Goal: Transaction & Acquisition: Obtain resource

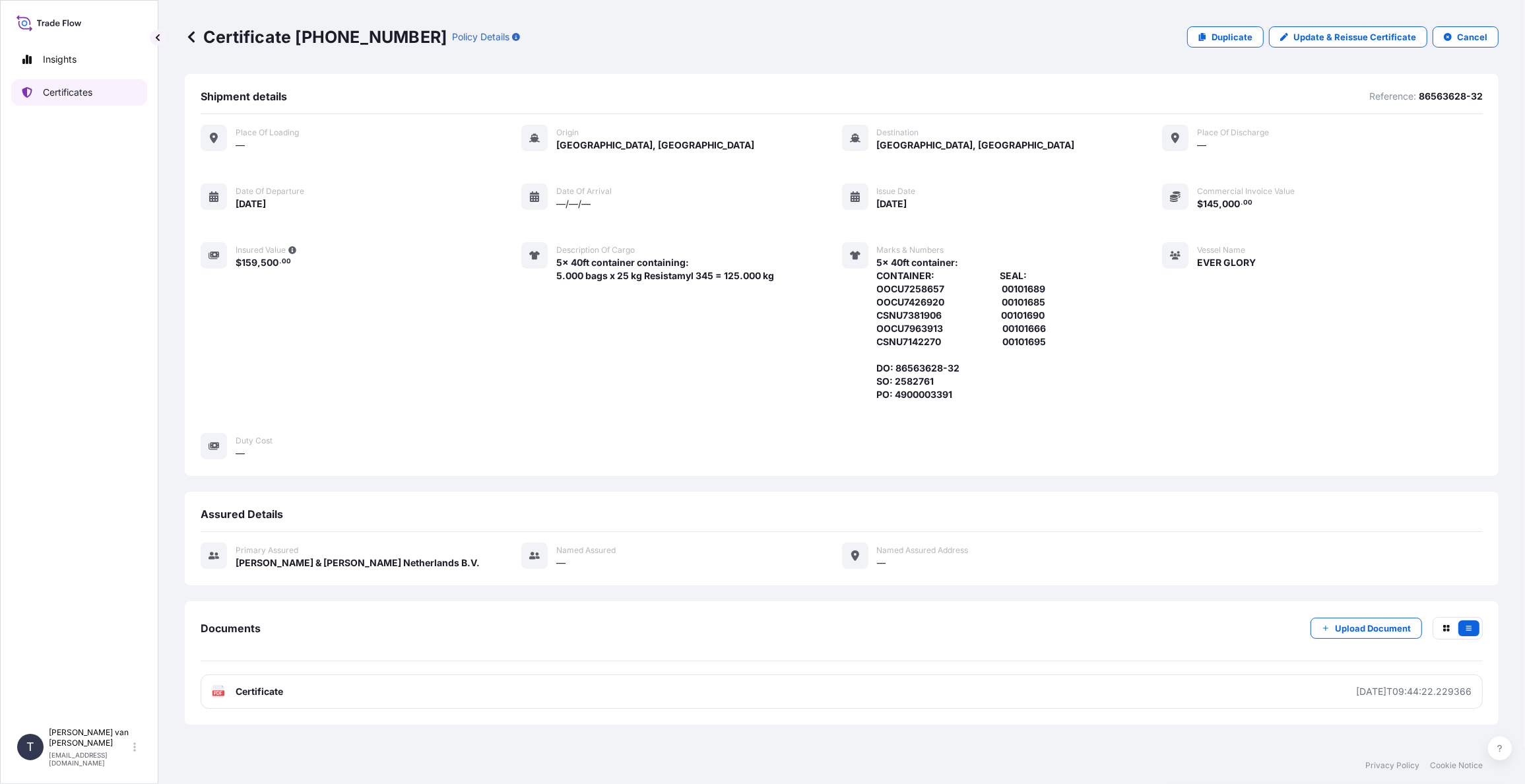
click at [73, 91] on p "Certificates" at bounding box center [67, 93] width 49 height 13
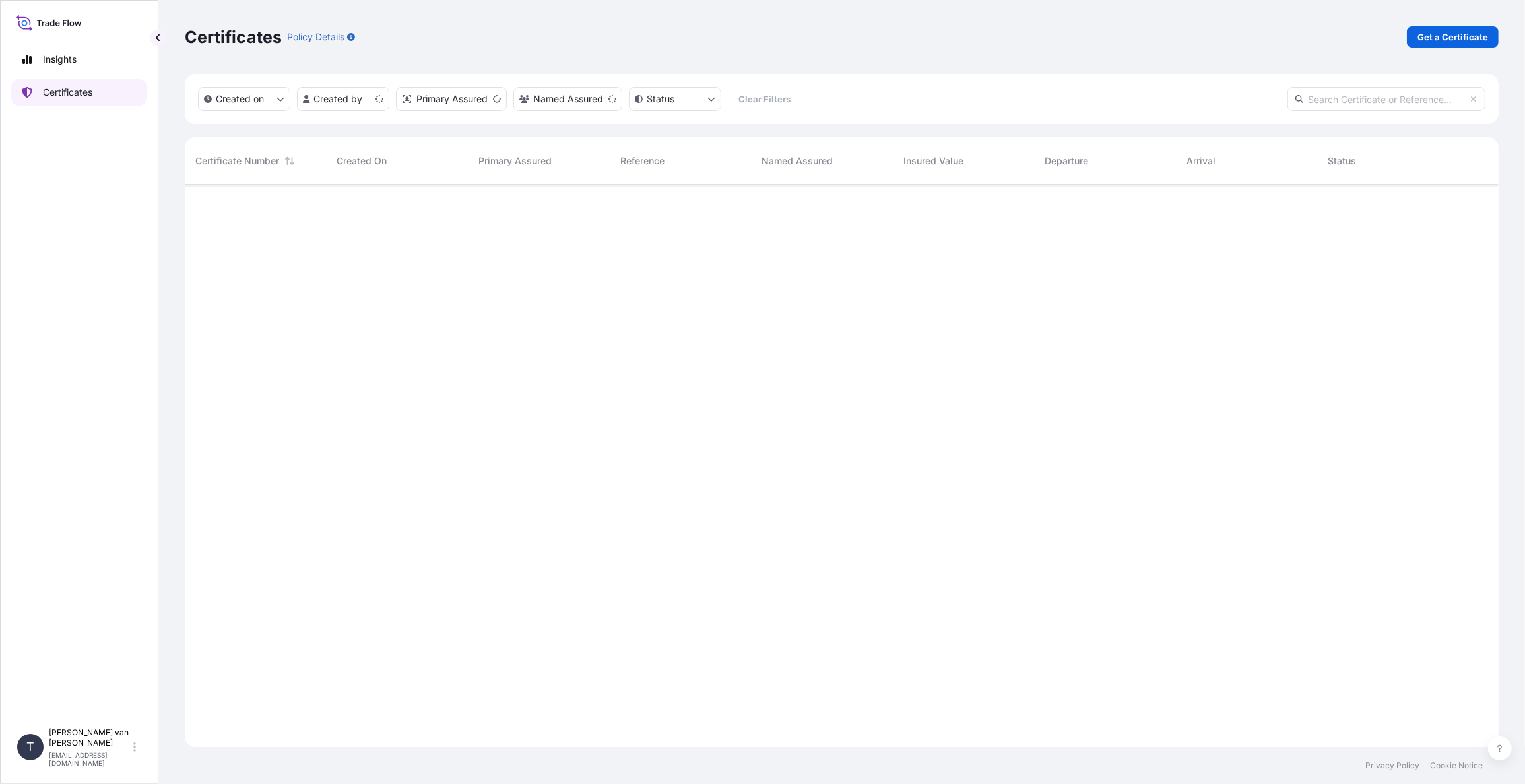
scroll to position [559, 1303]
click at [1451, 41] on p "Get a Certificate" at bounding box center [1452, 37] width 71 height 13
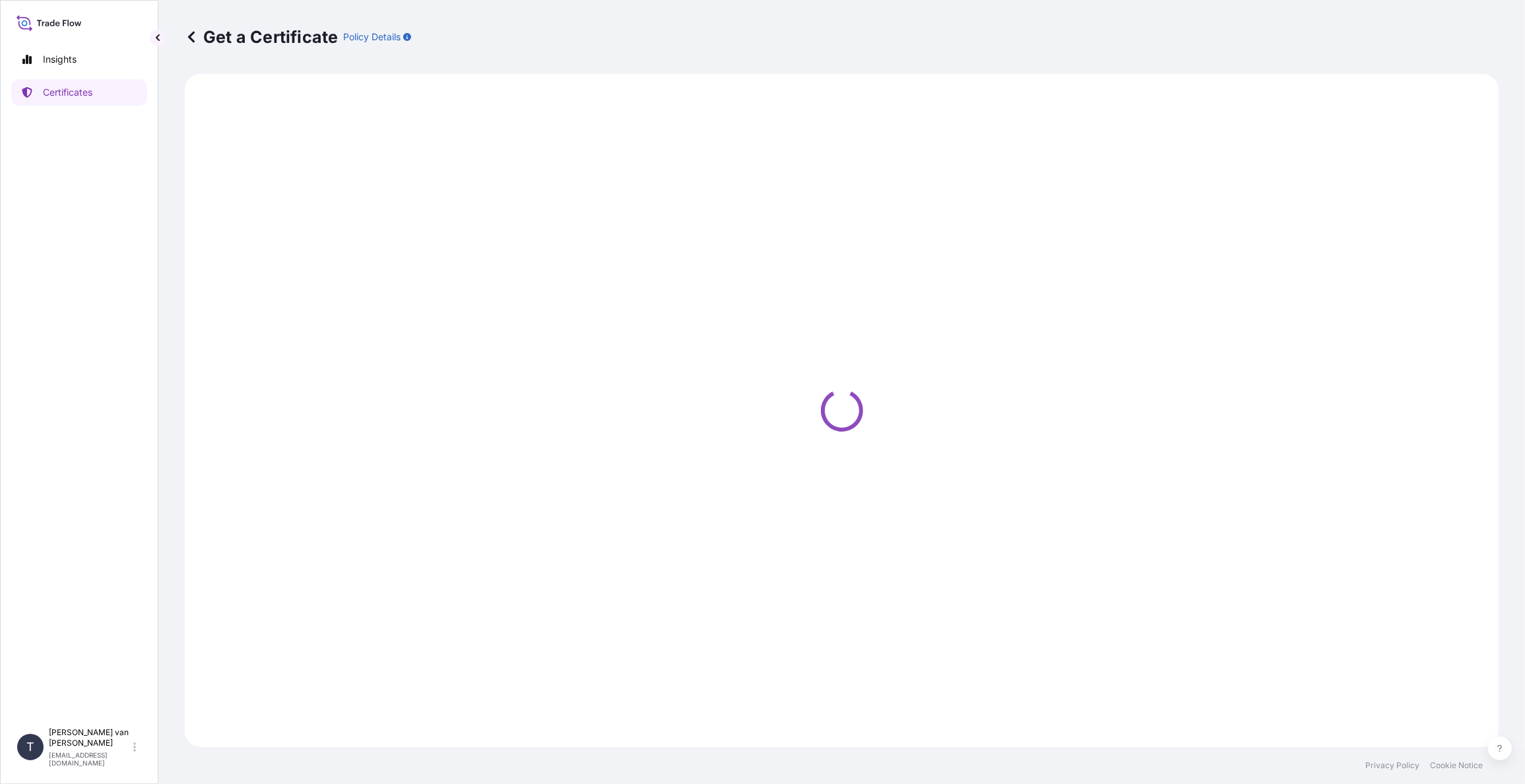
select select "Sea"
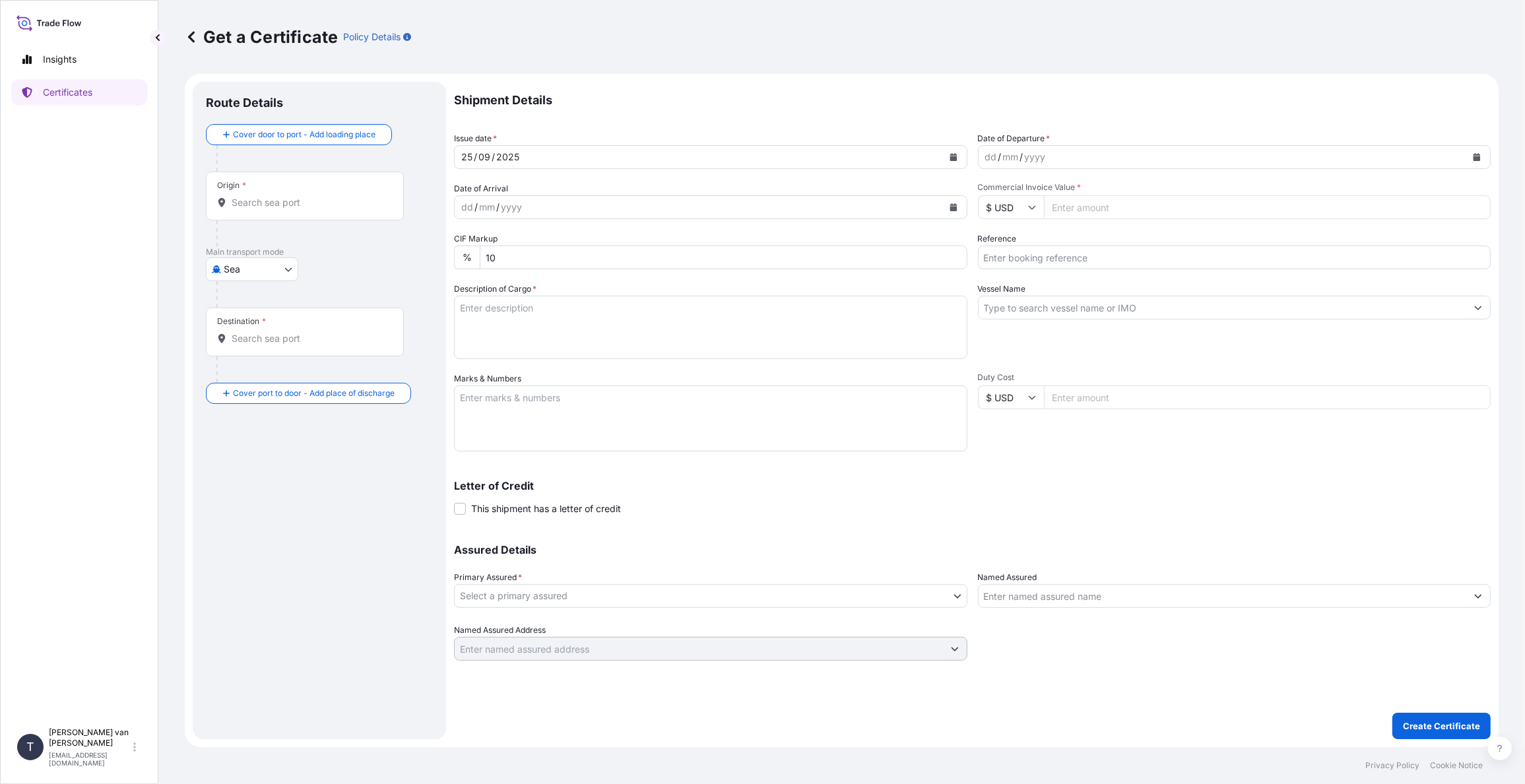
click at [1072, 223] on div "Shipment Details Issue date * [DATE] Date of Departure * dd / mm / yyyy Date of…" at bounding box center [973, 371] width 1037 height 579
click at [1073, 217] on input "Commercial Invoice Value *" at bounding box center [1267, 206] width 447 height 24
type input "19750"
click at [1476, 154] on icon "Calendar" at bounding box center [1477, 157] width 8 height 8
click at [1031, 320] on div "23" at bounding box center [1025, 318] width 24 height 24
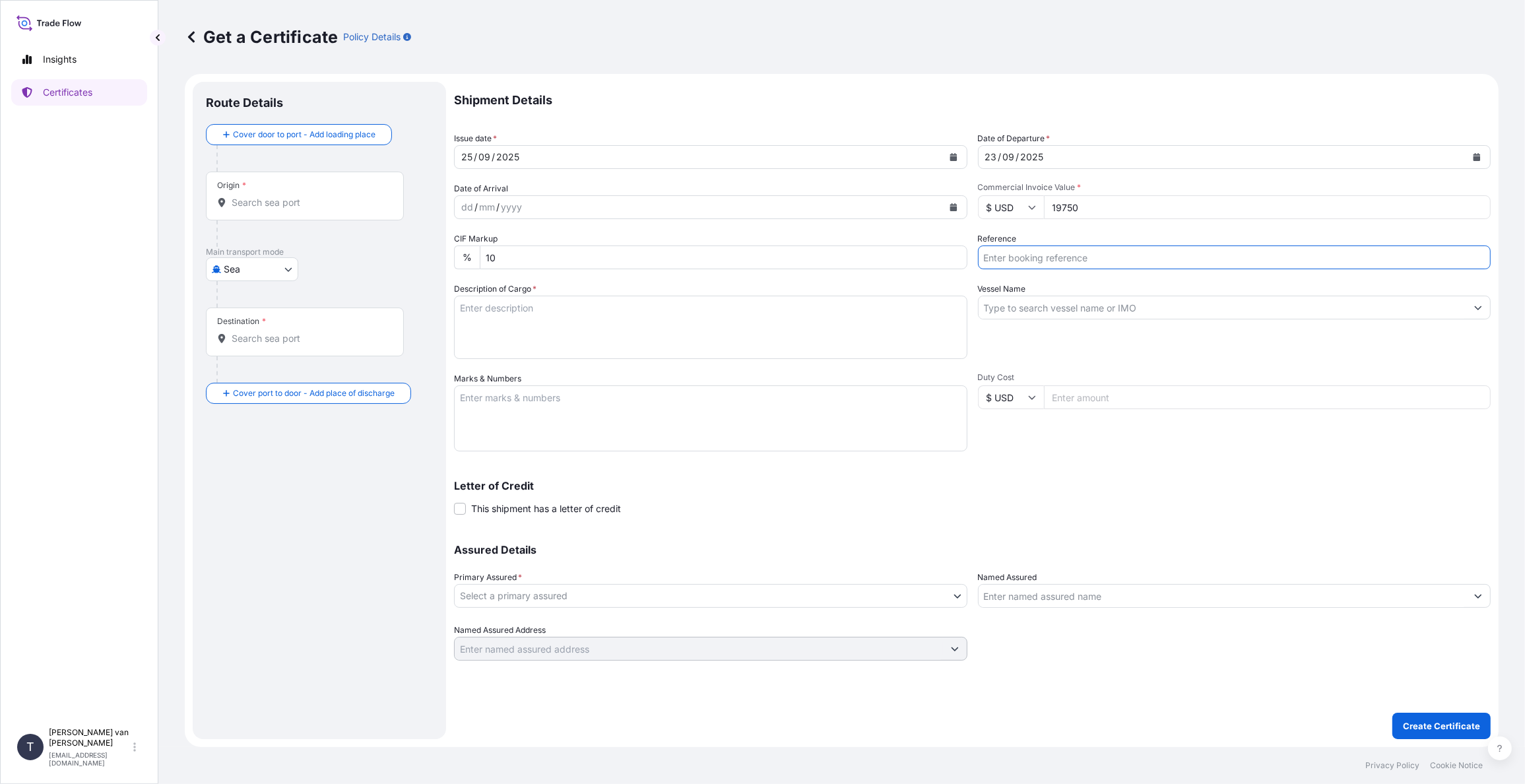
click at [1037, 262] on input "Reference" at bounding box center [1235, 256] width 514 height 24
type input "86563621"
click at [1010, 308] on input "Vessel Name" at bounding box center [1222, 306] width 488 height 24
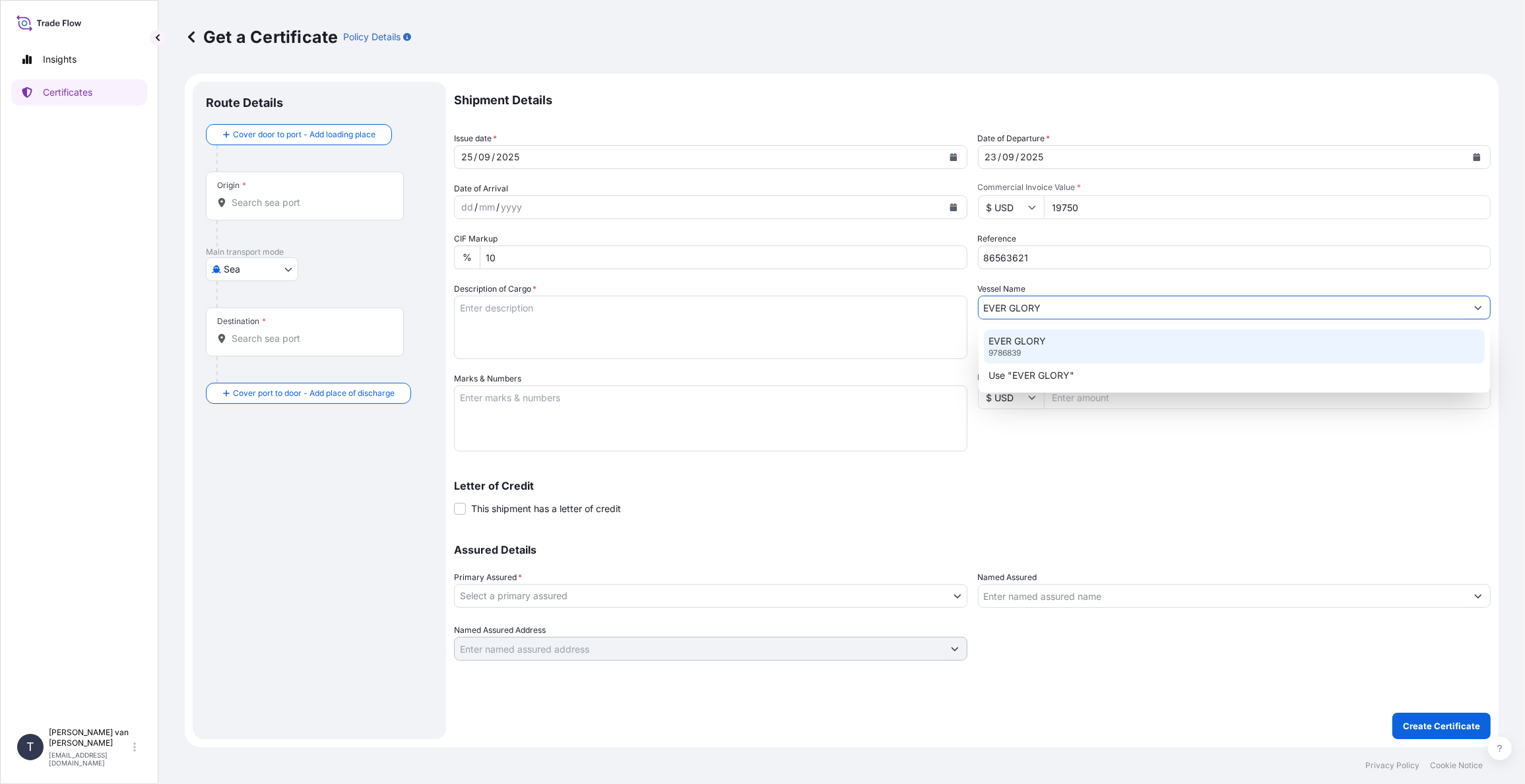
click at [1010, 335] on p "EVER GLORY" at bounding box center [1017, 341] width 58 height 13
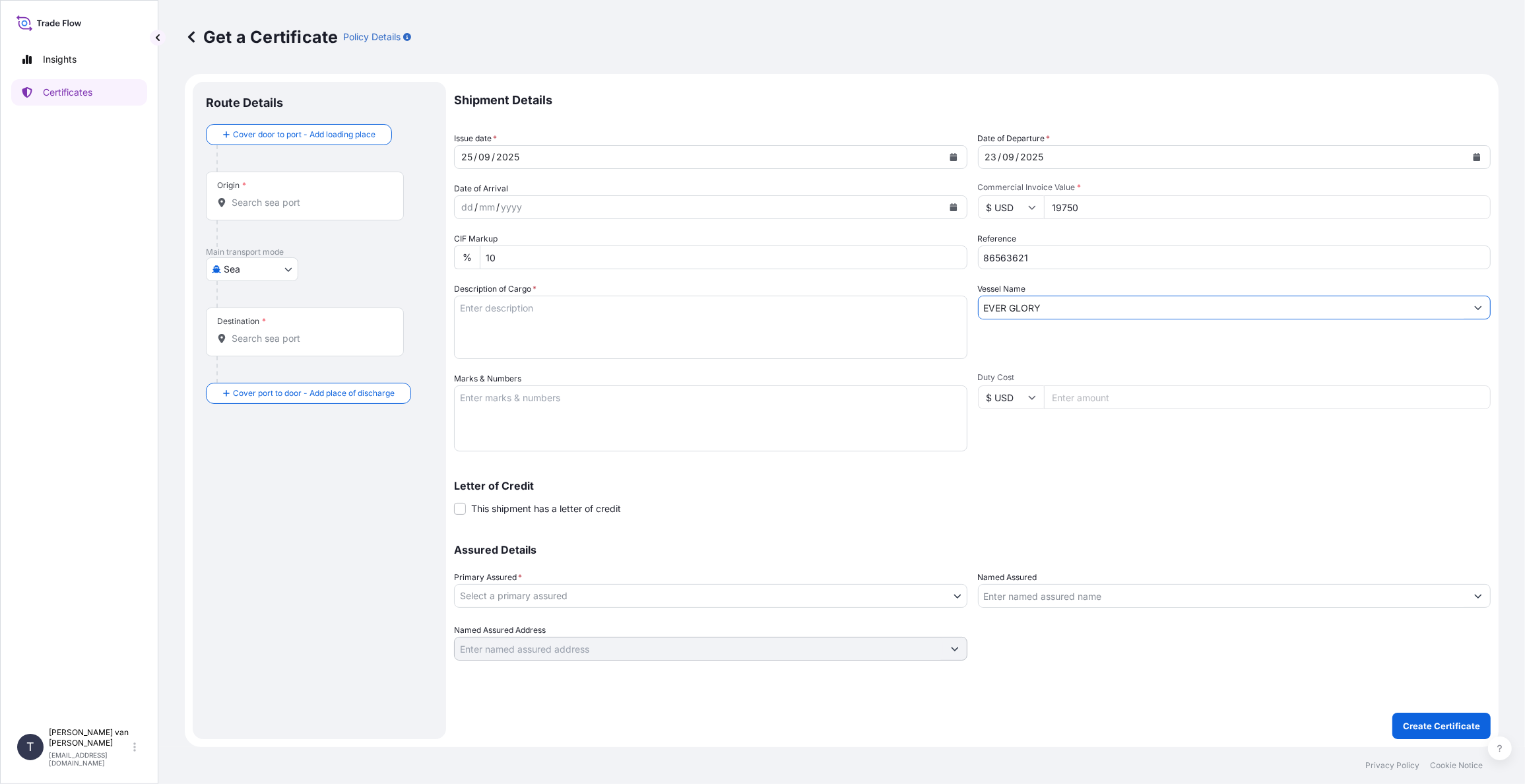
type input "EVER GLORY"
click at [542, 331] on textarea "Description of Cargo *" at bounding box center [710, 326] width 514 height 63
drag, startPoint x: 533, startPoint y: 306, endPoint x: 433, endPoint y: 305, distance: 100.0
click at [433, 305] on form "Route Details Cover door to port - Add loading place Place of loading Road / [G…" at bounding box center [841, 409] width 1314 height 672
type textarea "1x 20ft container containing: 790 bags x 25 kg Resistamyl 347 = 19.750 kg"
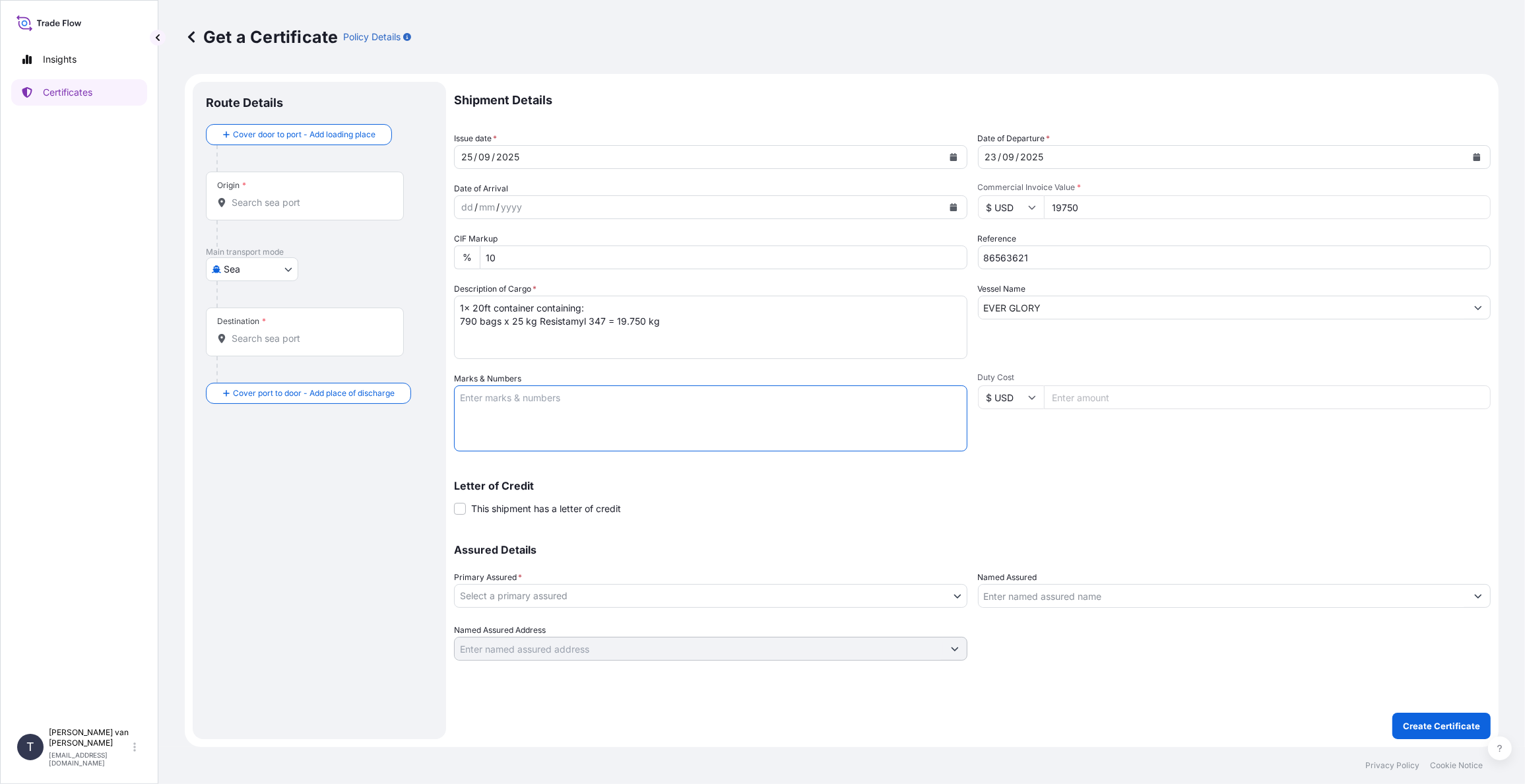
click at [493, 400] on textarea "Marks & Numbers" at bounding box center [710, 418] width 514 height 66
paste textarea "1x 20ft container"
type textarea "1x 20ft container: CONTAINER: SEAL: TLLU3006293 00103218 DO: 86563621 SO: 25747…"
click at [522, 592] on body "Insights Certificates T [PERSON_NAME] van t Hoenderdaal [EMAIL_ADDRESS][DOMAIN_…" at bounding box center [762, 392] width 1525 height 784
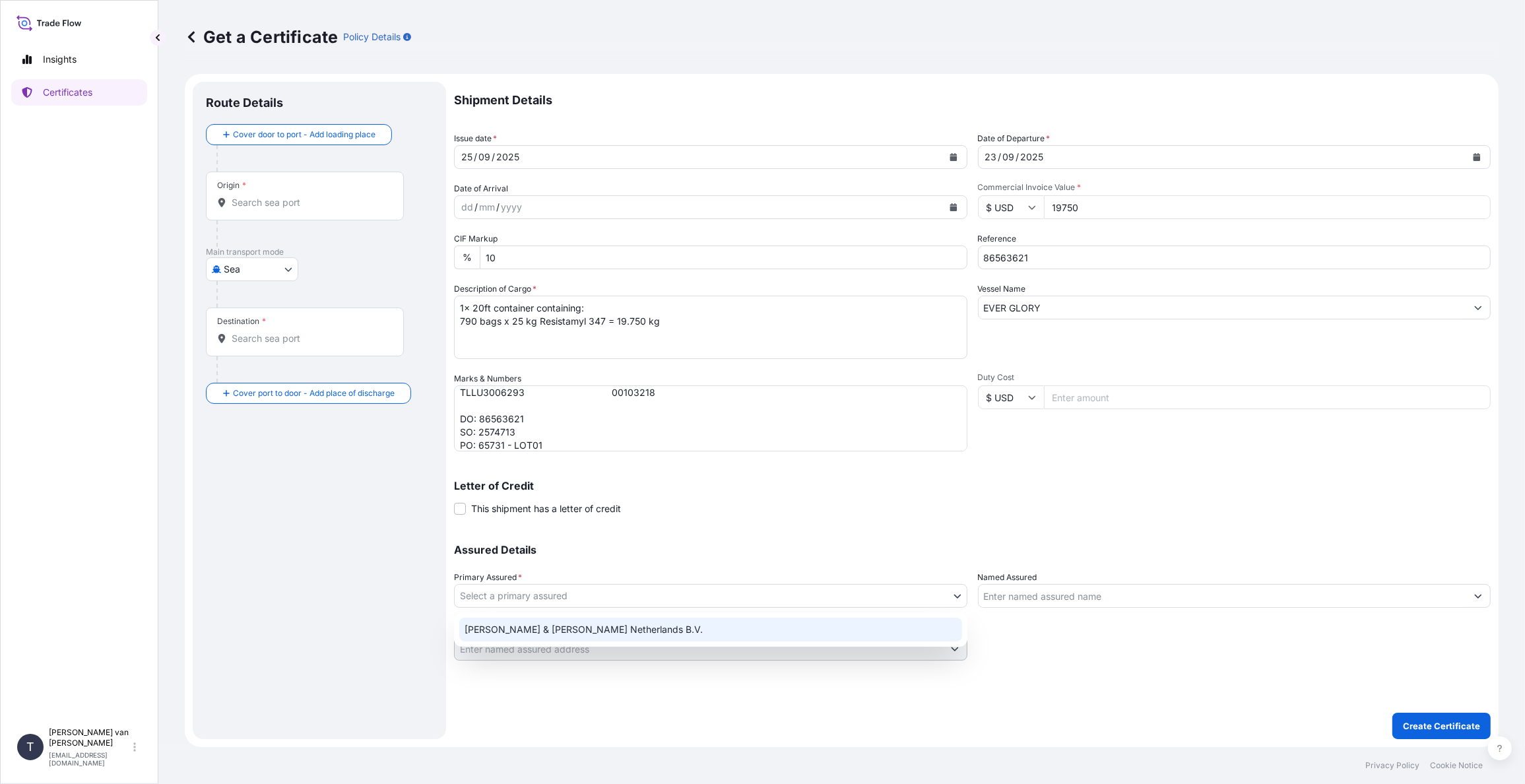
click at [522, 631] on div "[PERSON_NAME] & [PERSON_NAME] Netherlands B.V." at bounding box center [710, 629] width 502 height 24
select select "31666"
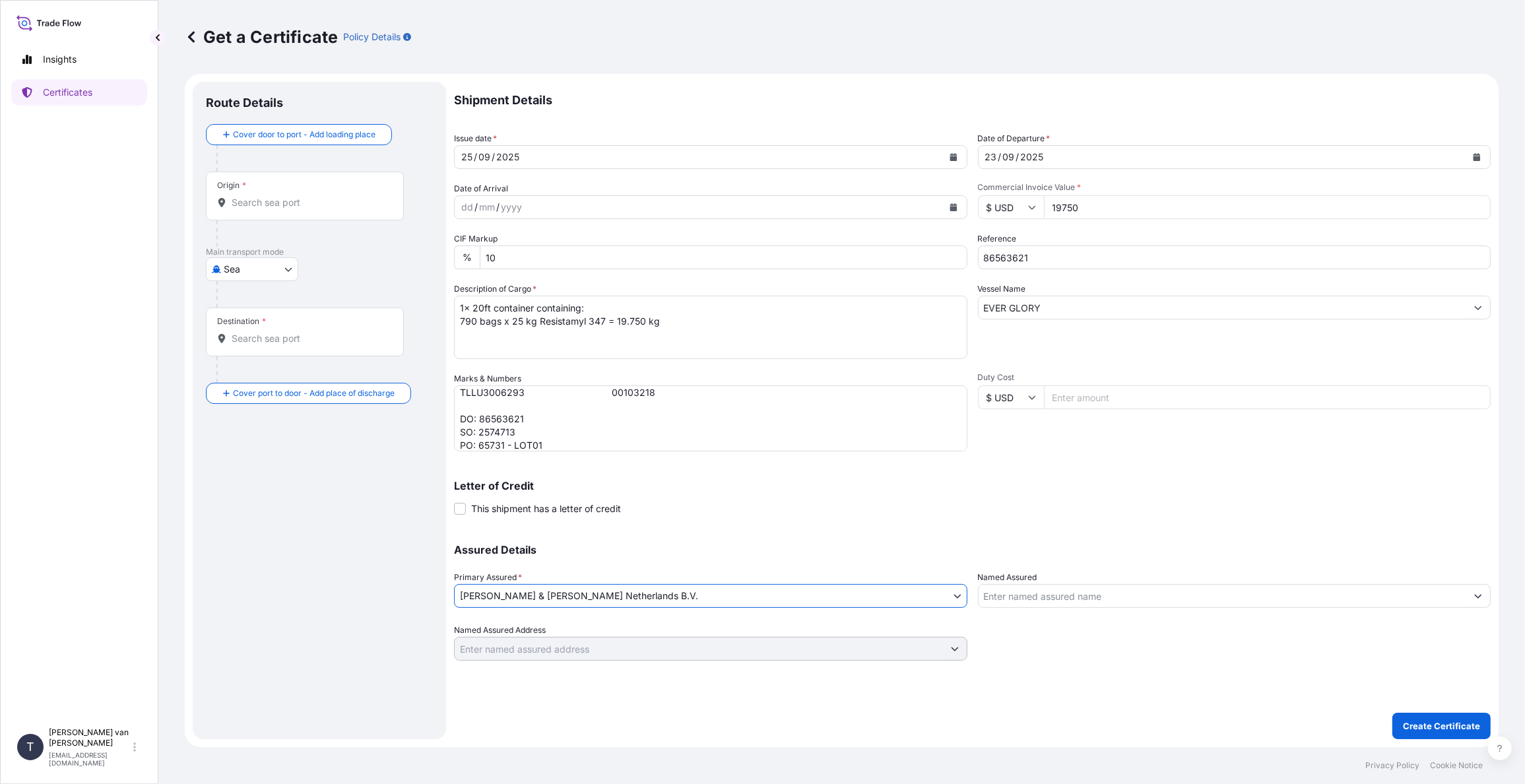
click at [289, 210] on div "Origin *" at bounding box center [305, 196] width 198 height 49
click at [289, 209] on input "Origin *" at bounding box center [309, 202] width 156 height 13
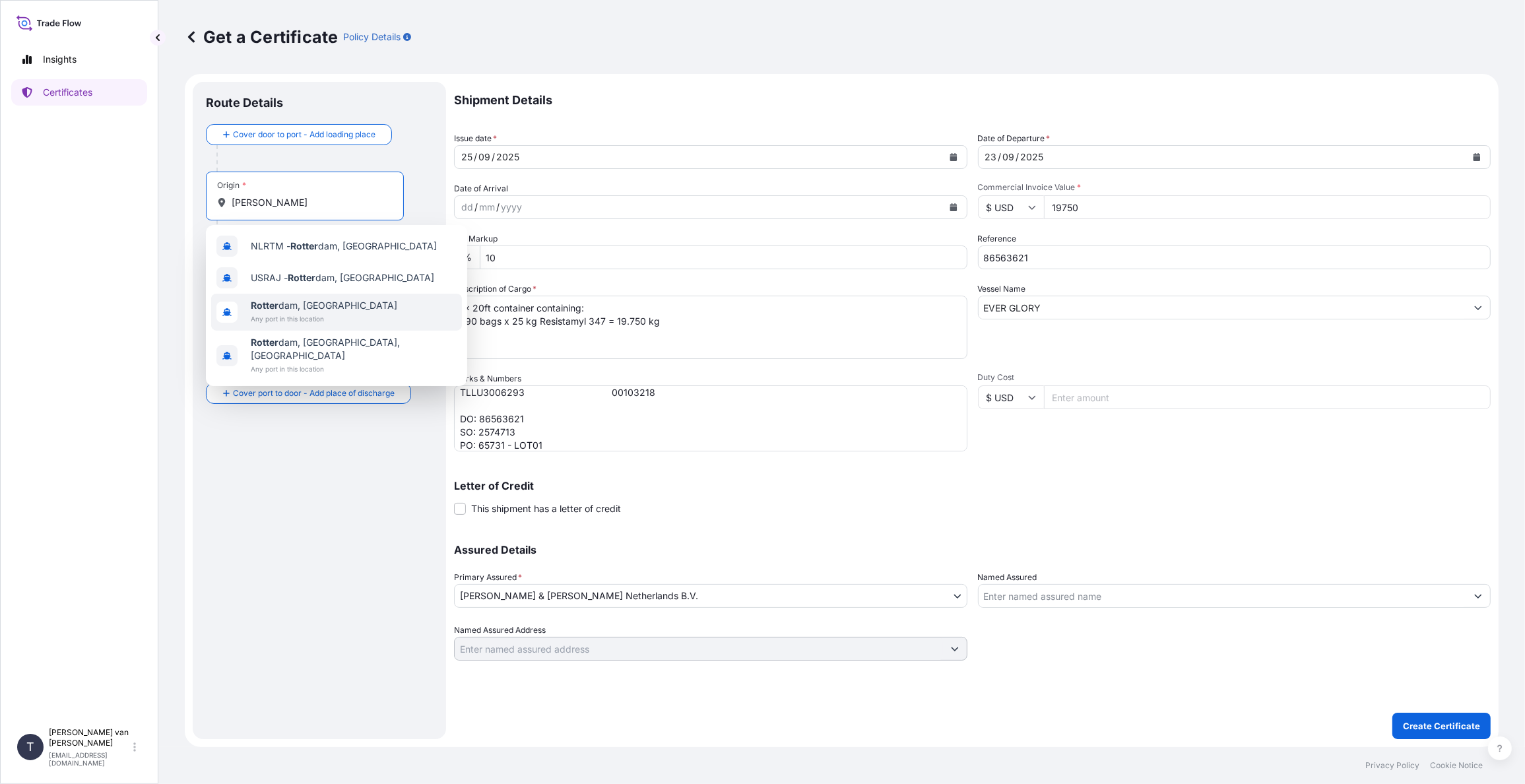
click at [291, 309] on span "[PERSON_NAME] dam, [GEOGRAPHIC_DATA]" at bounding box center [324, 305] width 147 height 13
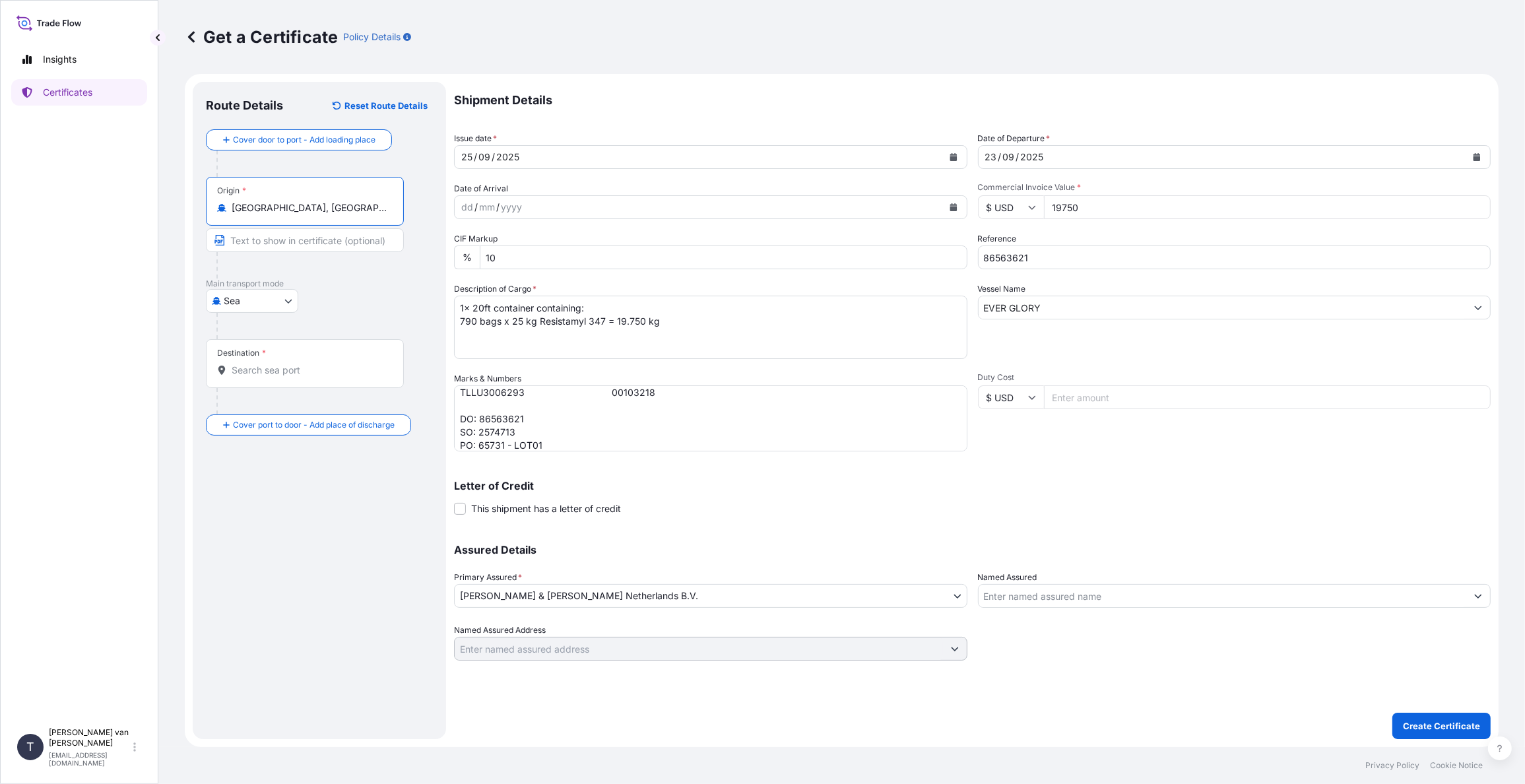
type input "[GEOGRAPHIC_DATA], [GEOGRAPHIC_DATA]"
click at [273, 370] on input "Destination *" at bounding box center [309, 370] width 156 height 13
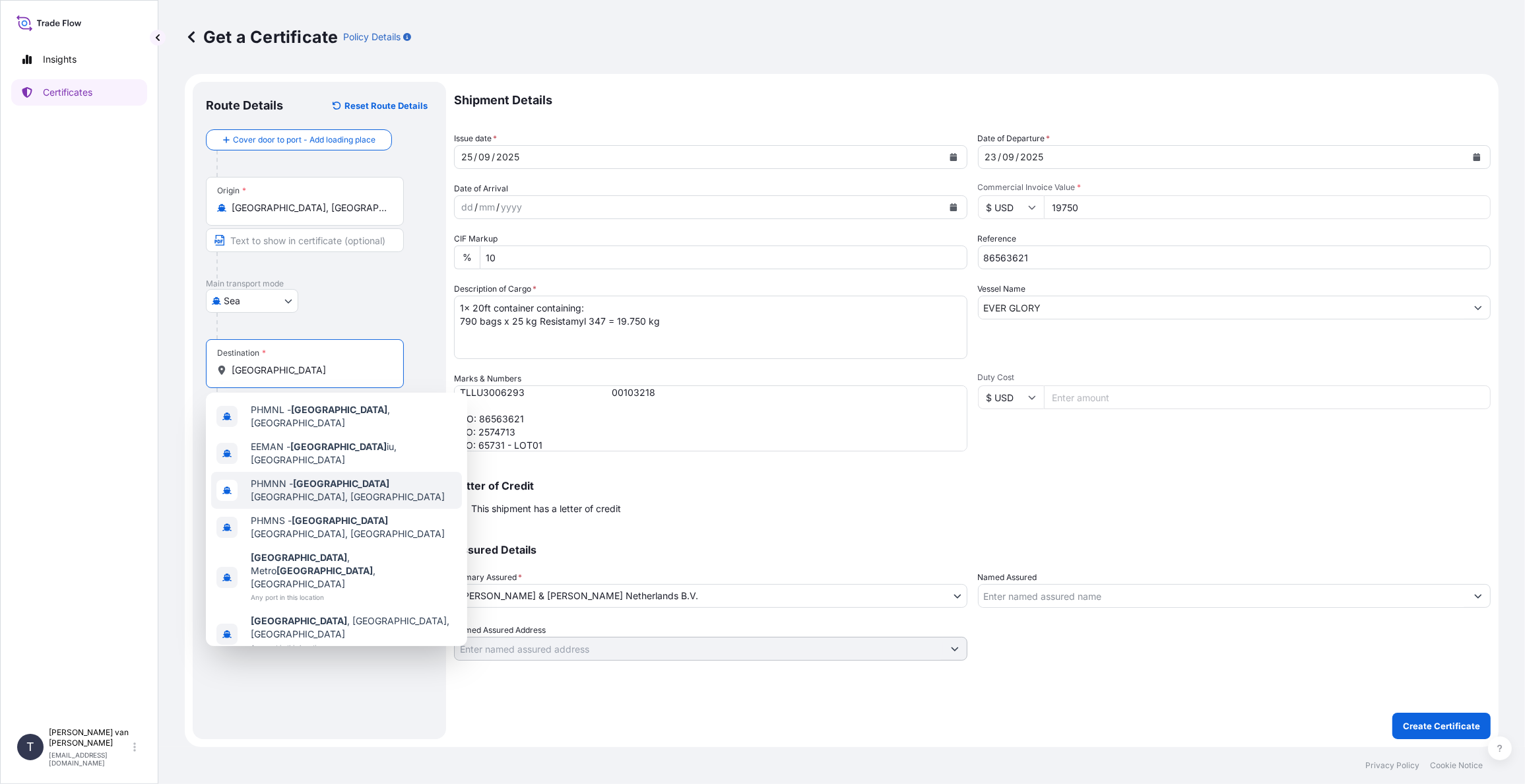
click at [292, 485] on div "PHMNN - [GEOGRAPHIC_DATA], [GEOGRAPHIC_DATA]" at bounding box center [336, 490] width 251 height 37
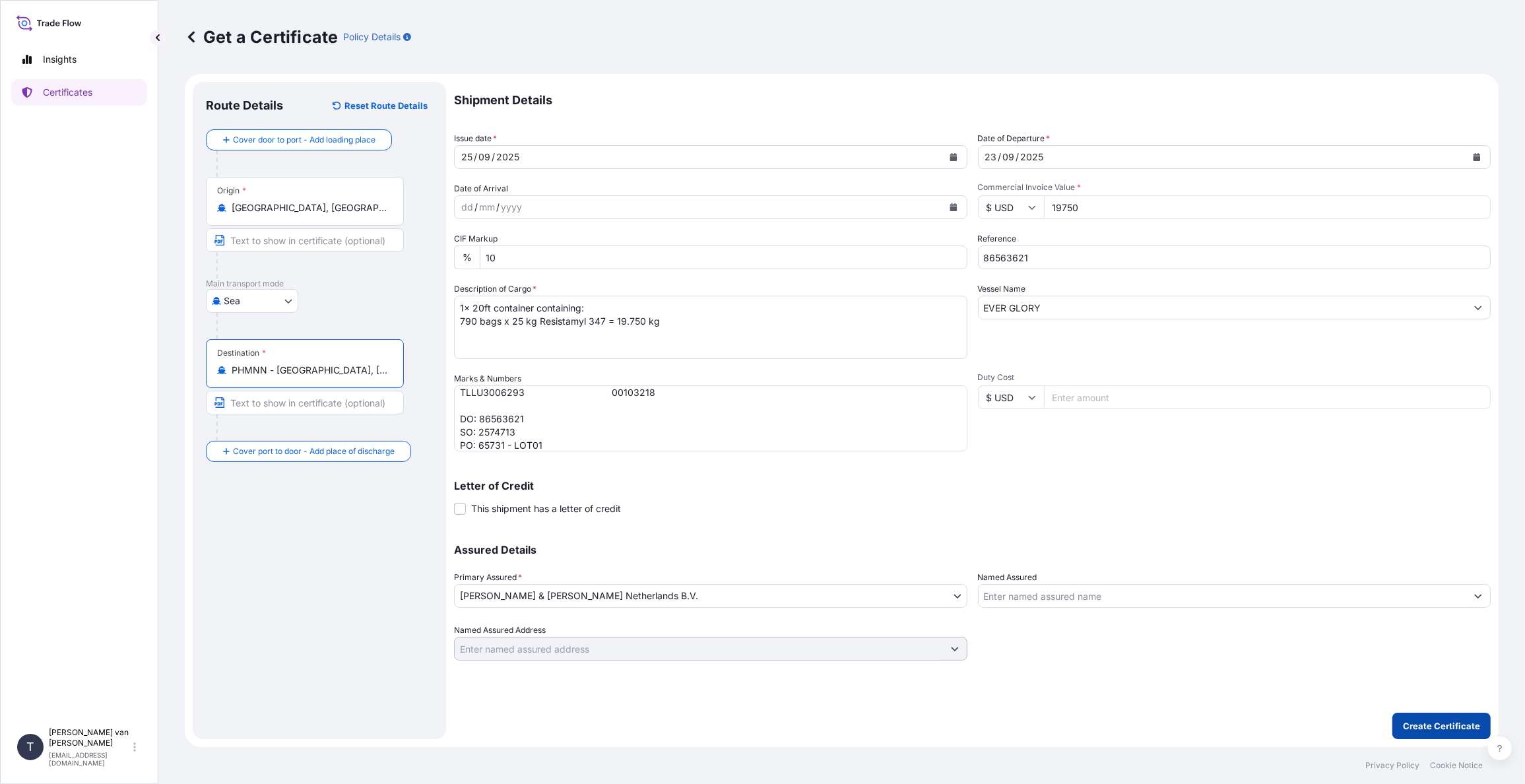
type input "PHMNN - [GEOGRAPHIC_DATA], [GEOGRAPHIC_DATA]"
click at [1443, 723] on p "Create Certificate" at bounding box center [1442, 725] width 78 height 13
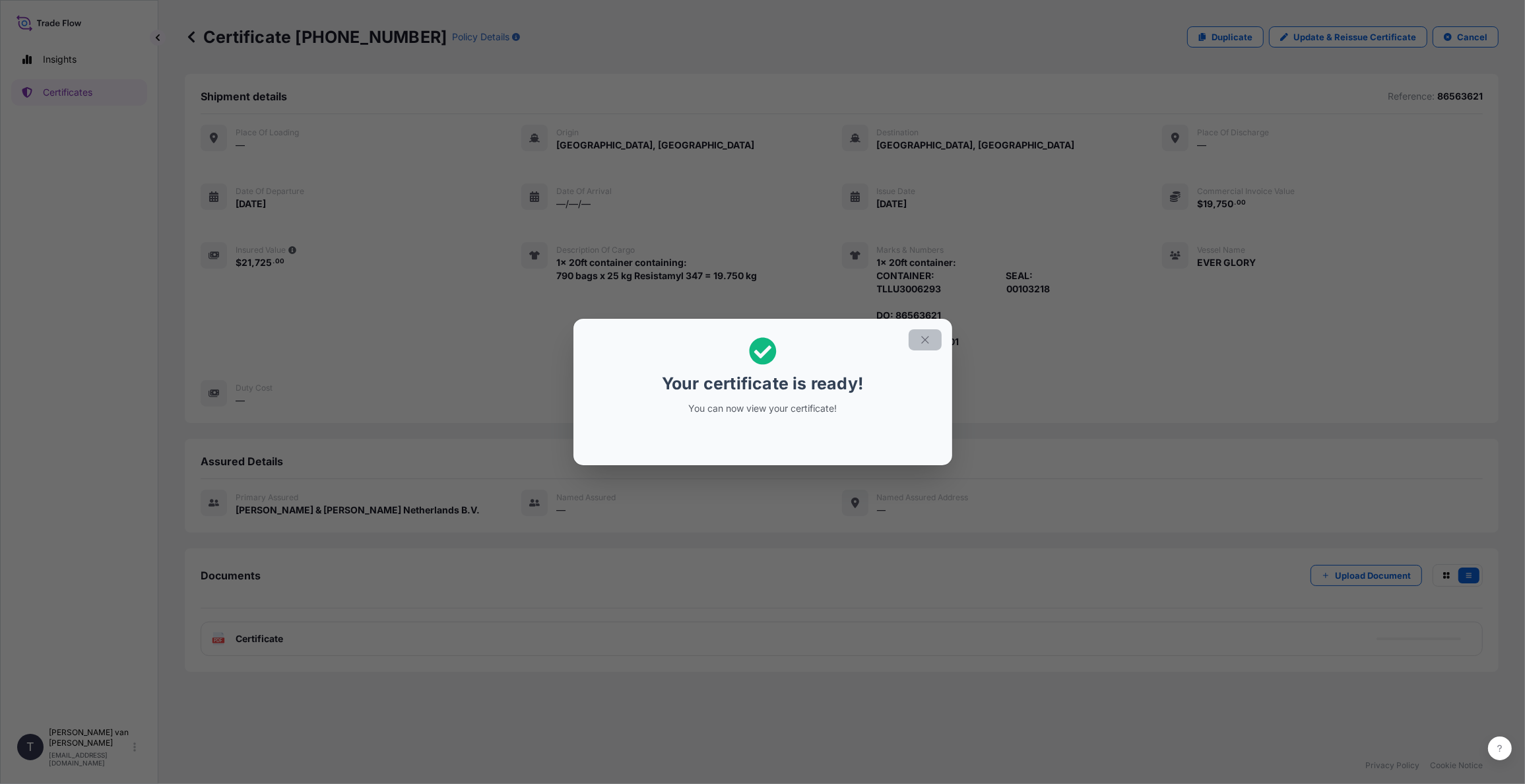
click at [927, 341] on icon "button" at bounding box center [925, 340] width 8 height 8
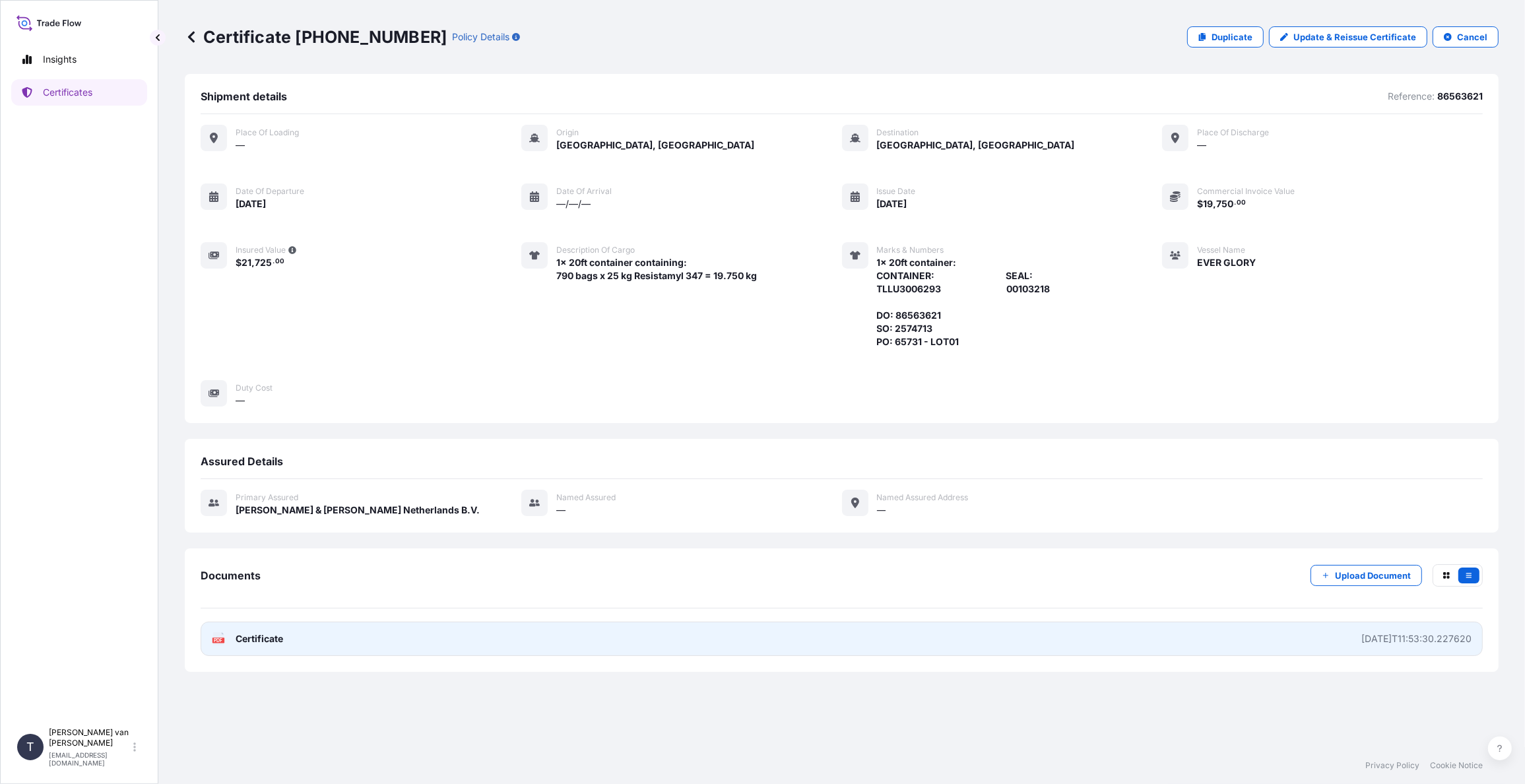
click at [263, 645] on link "PDF Certificate [DATE]T11:53:30.227620" at bounding box center [841, 638] width 1282 height 34
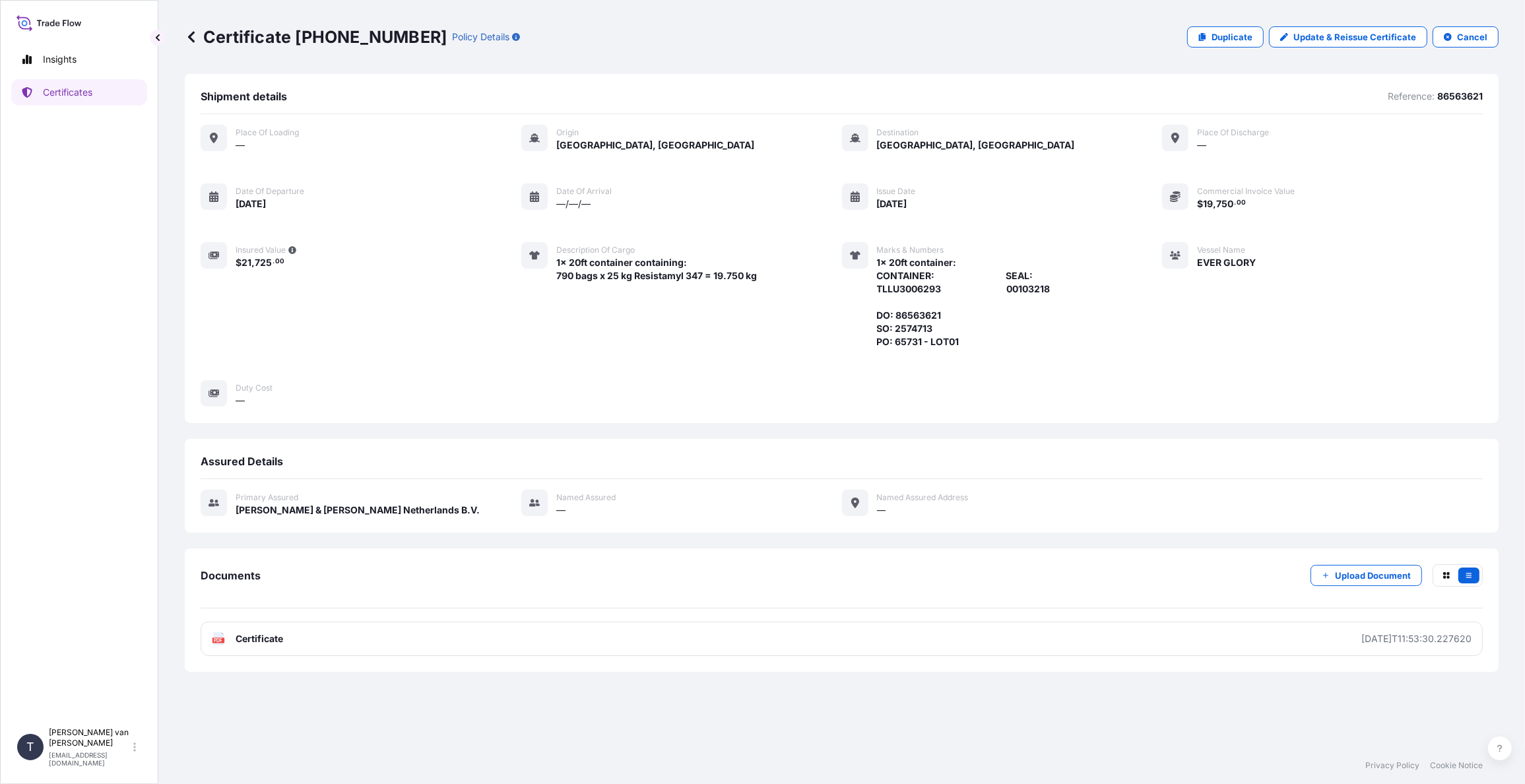
click at [370, 33] on p "Certificate [PHONE_NUMBER]" at bounding box center [315, 37] width 262 height 21
drag, startPoint x: 393, startPoint y: 34, endPoint x: 297, endPoint y: 42, distance: 96.3
click at [297, 42] on p "Certificate [PHONE_NUMBER]" at bounding box center [315, 37] width 262 height 21
copy p "[PHONE_NUMBER]"
click at [188, 38] on icon at bounding box center [191, 37] width 7 height 11
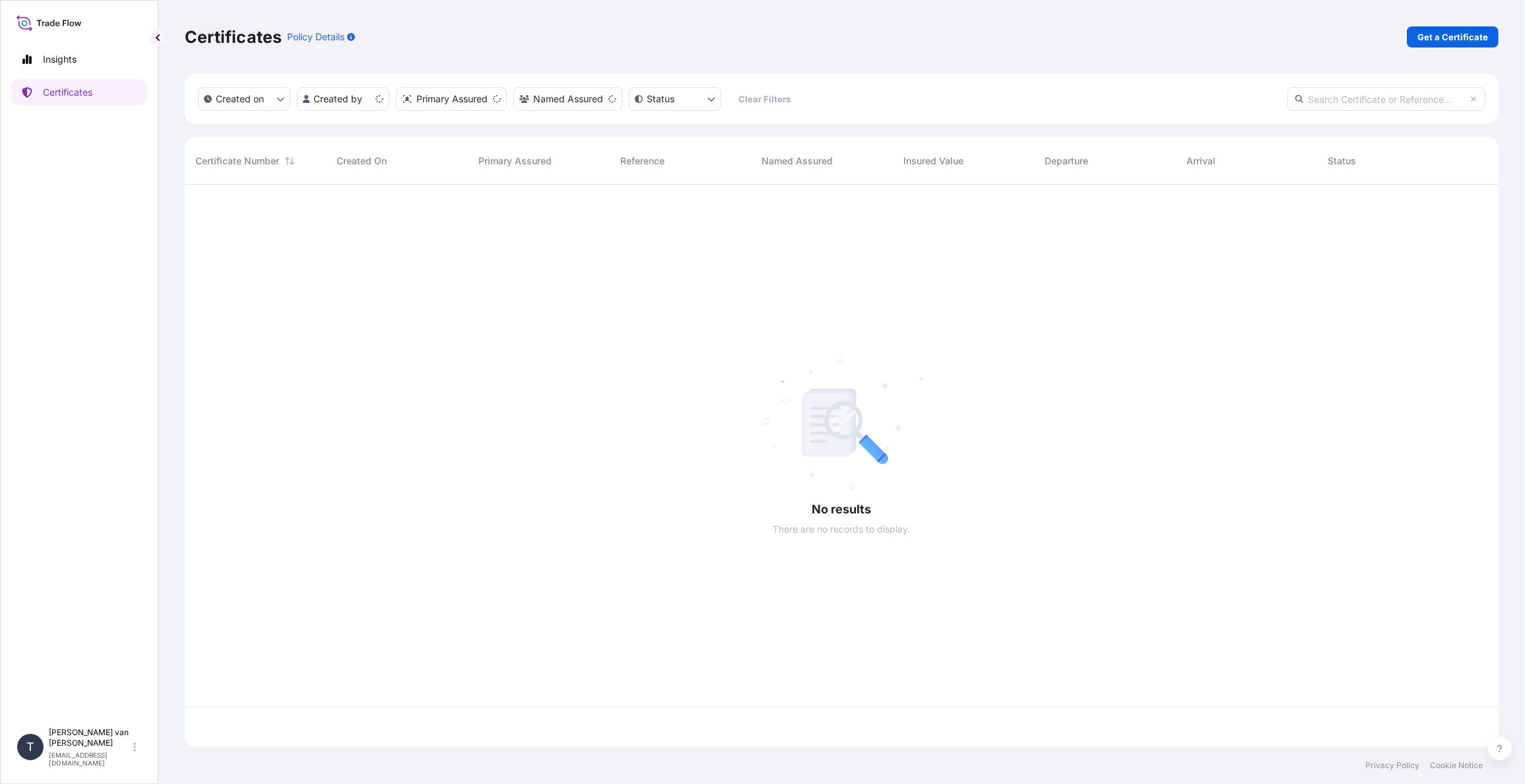
scroll to position [559, 1303]
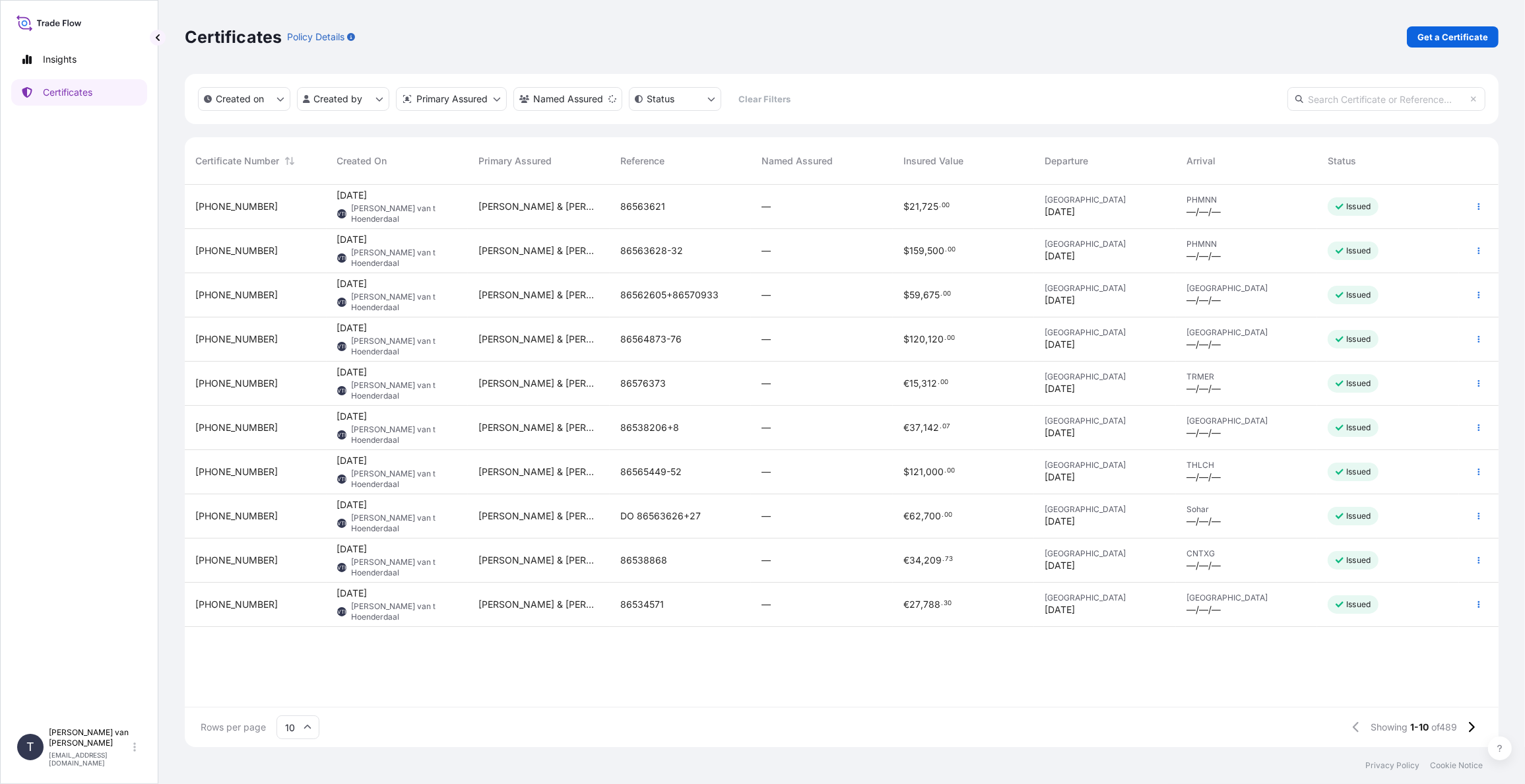
click at [301, 248] on div "[PHONE_NUMBER]" at bounding box center [255, 251] width 121 height 13
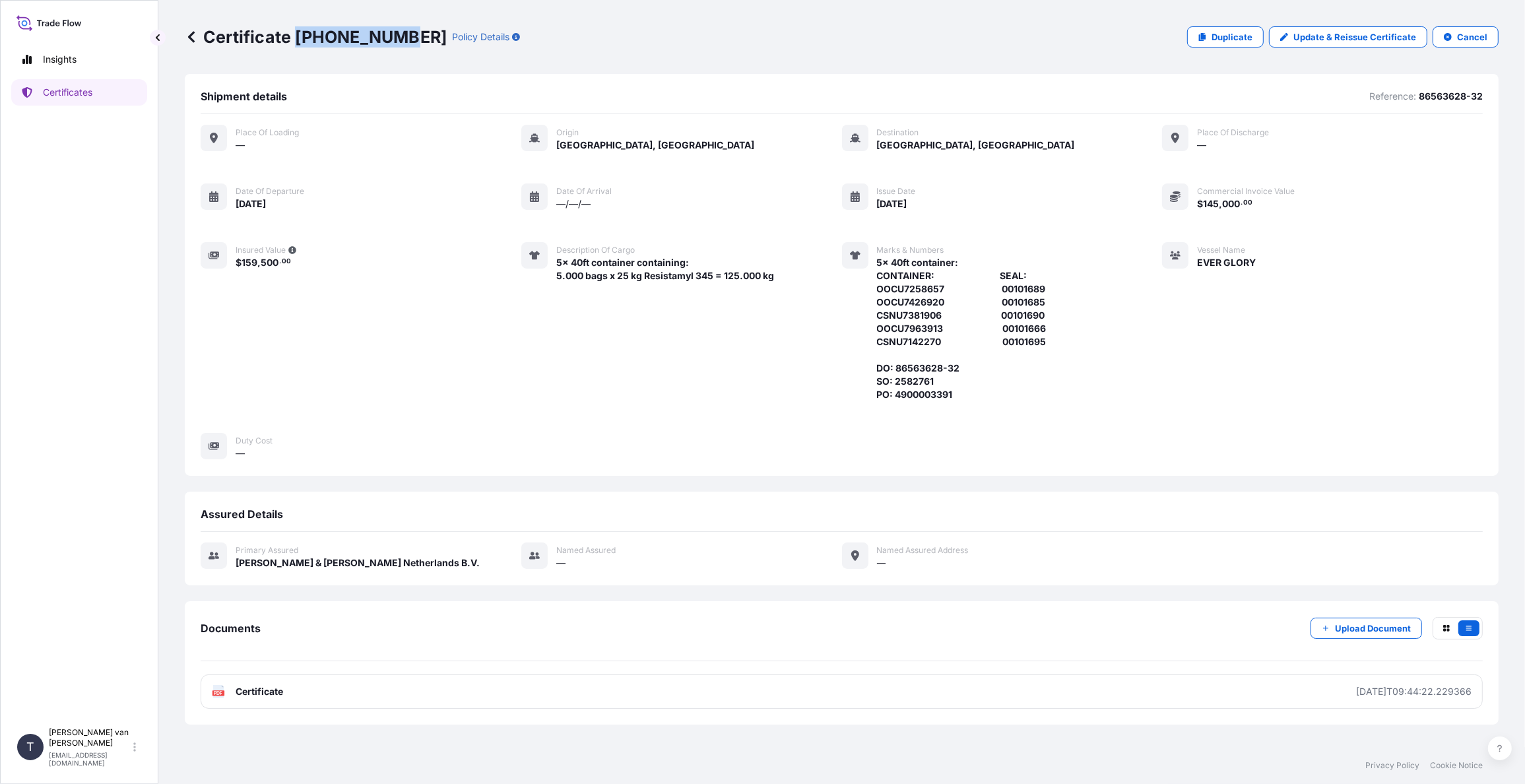
drag, startPoint x: 394, startPoint y: 34, endPoint x: 293, endPoint y: 35, distance: 101.0
click at [293, 35] on p "Certificate [PHONE_NUMBER]" at bounding box center [315, 37] width 262 height 21
copy p "[PHONE_NUMBER]"
